Goal: Information Seeking & Learning: Learn about a topic

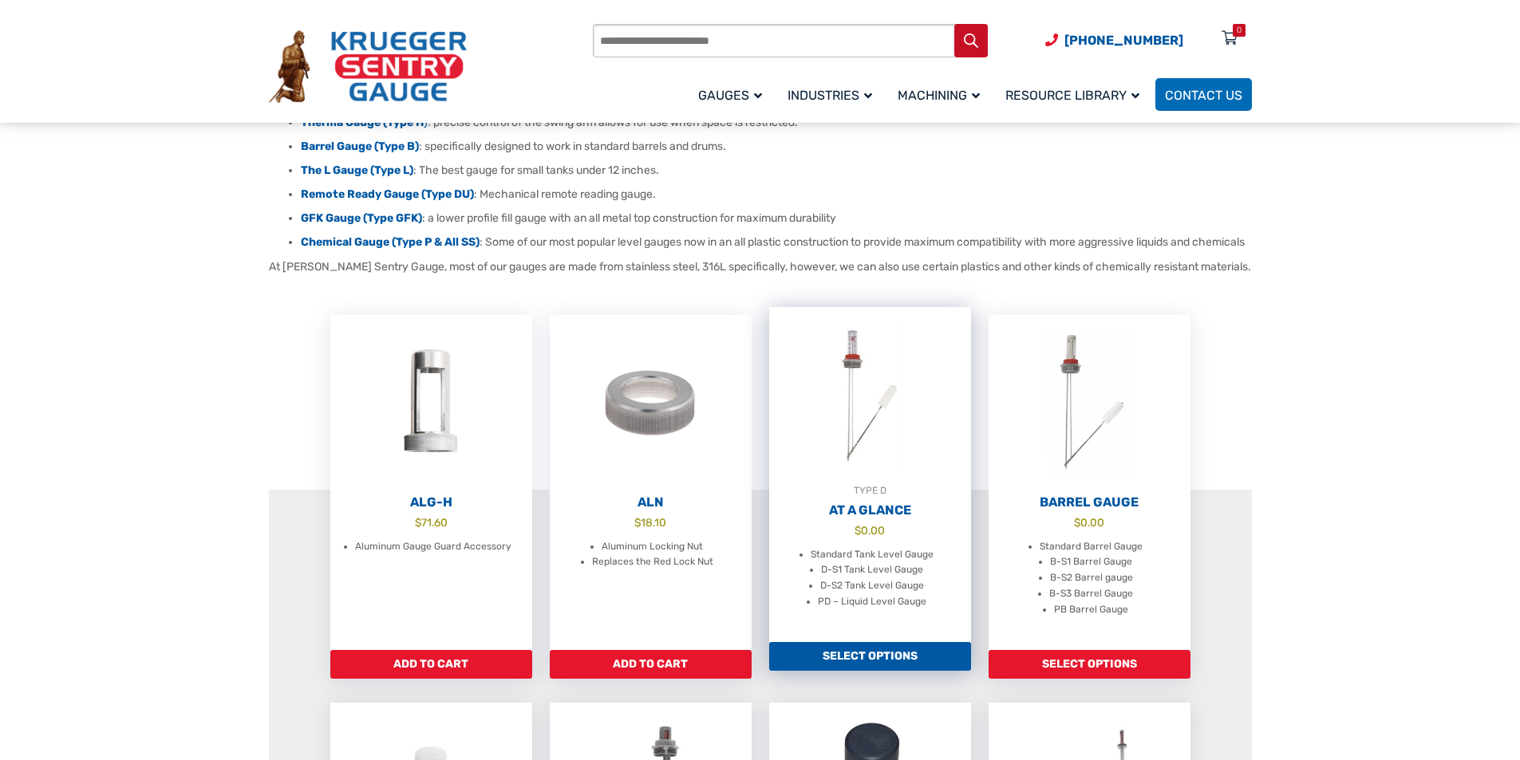
scroll to position [239, 0]
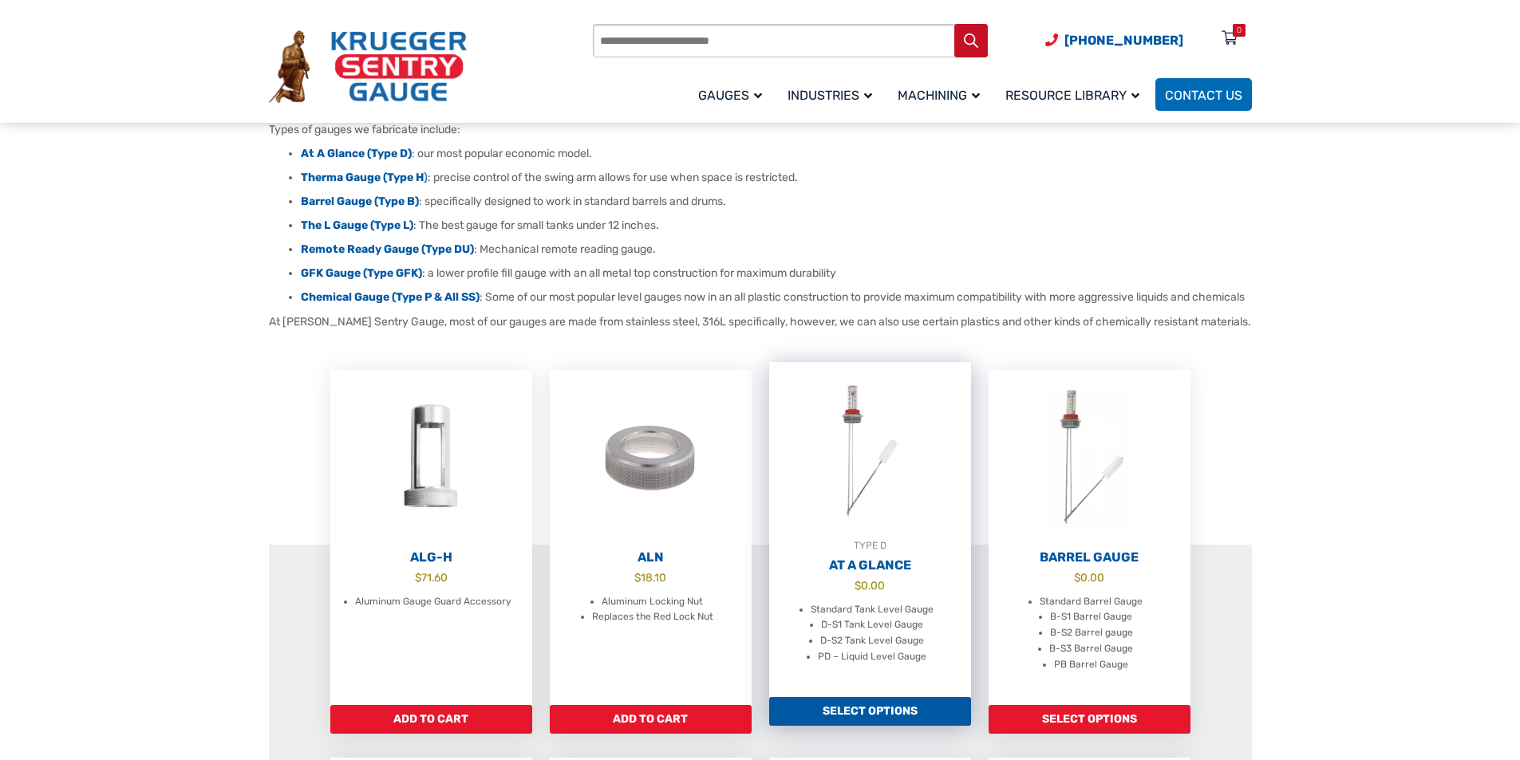
click at [882, 574] on h2 "At A Glance" at bounding box center [870, 566] width 202 height 16
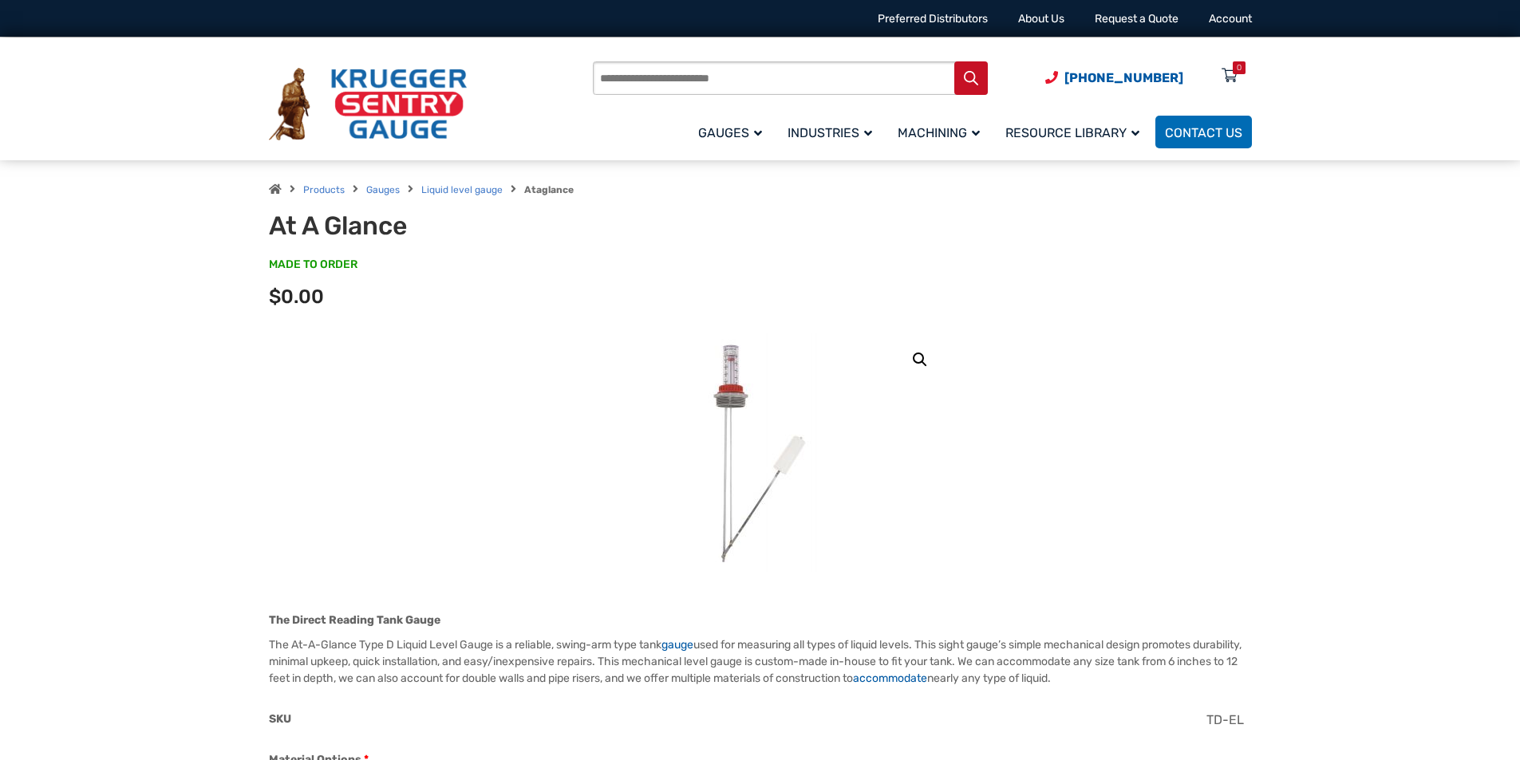
click at [736, 411] on img at bounding box center [759, 452] width 191 height 239
click at [920, 361] on link "🔍" at bounding box center [920, 359] width 29 height 29
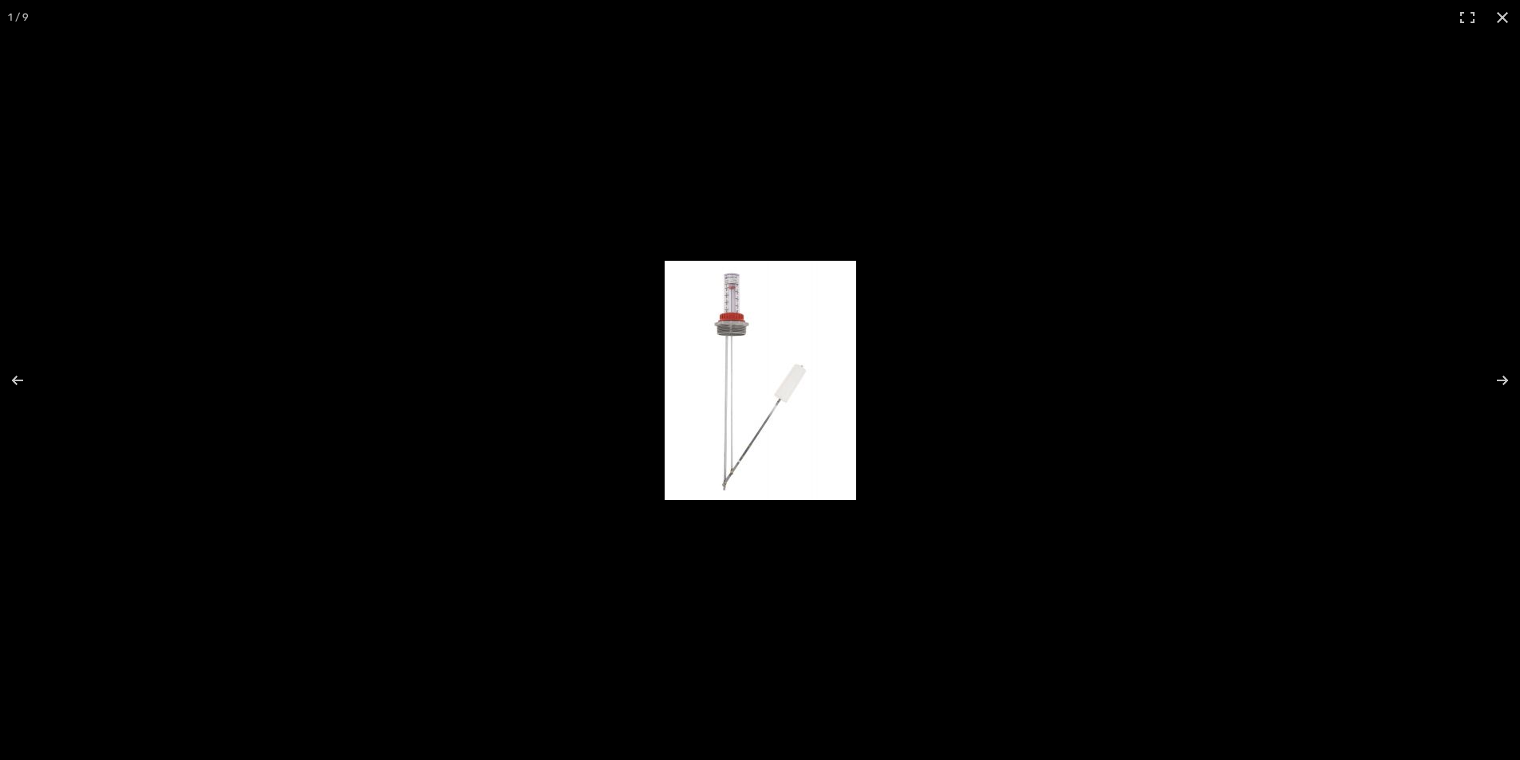
click at [732, 311] on img "Full screen image" at bounding box center [760, 380] width 191 height 239
